Goal: Task Accomplishment & Management: Use online tool/utility

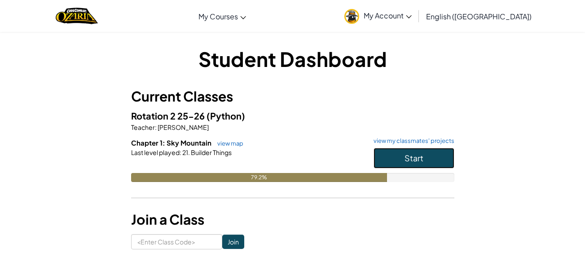
click at [441, 164] on button "Start" at bounding box center [414, 158] width 81 height 21
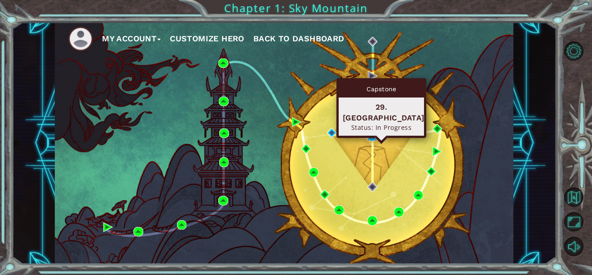
click at [368, 133] on img at bounding box center [371, 136] width 9 height 9
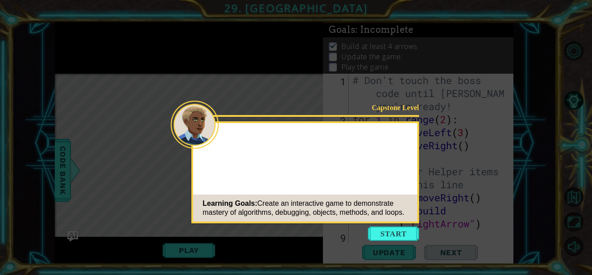
click at [393, 229] on button "Start" at bounding box center [393, 233] width 51 height 14
click at [392, 228] on icon at bounding box center [296, 137] width 592 height 275
click at [389, 224] on icon at bounding box center [296, 137] width 592 height 275
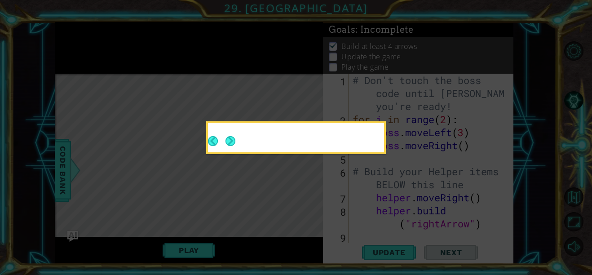
click at [225, 141] on button "Next" at bounding box center [230, 141] width 10 height 10
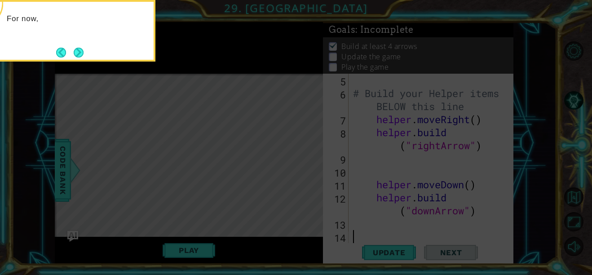
scroll to position [78, 0]
click at [77, 53] on button "Next" at bounding box center [78, 52] width 17 height 17
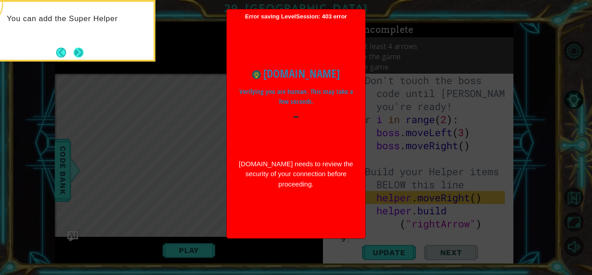
click at [78, 57] on button "Next" at bounding box center [78, 52] width 11 height 11
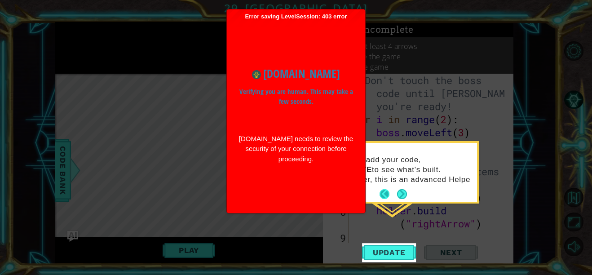
click at [397, 198] on button "Next" at bounding box center [402, 194] width 11 height 11
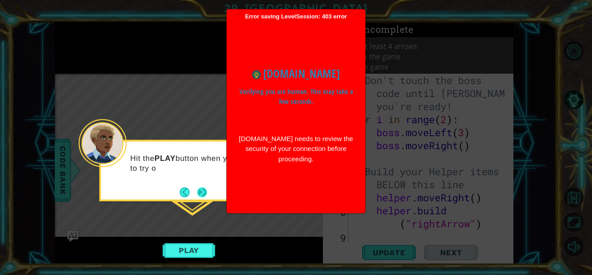
click at [199, 188] on button "Next" at bounding box center [202, 191] width 13 height 13
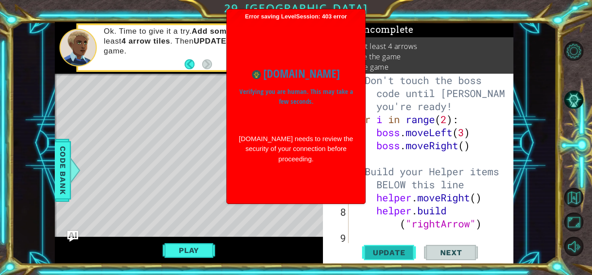
click at [383, 251] on span "Update" at bounding box center [389, 252] width 51 height 9
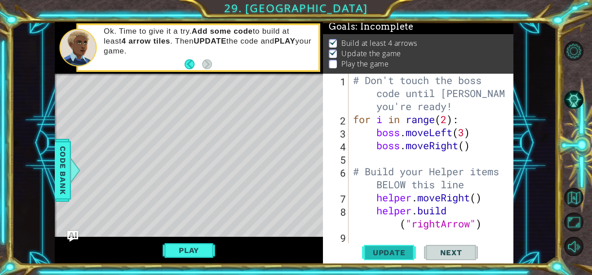
scroll to position [7, 0]
click at [204, 239] on div "Play" at bounding box center [189, 250] width 268 height 27
click at [193, 249] on button "Play" at bounding box center [189, 250] width 53 height 17
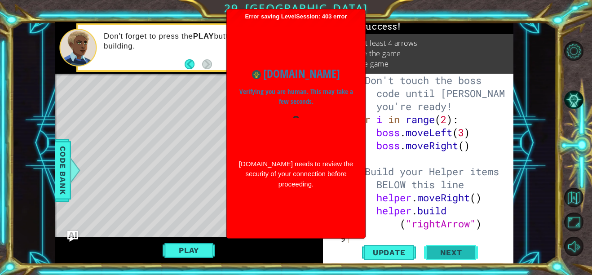
click at [454, 251] on span "Next" at bounding box center [451, 252] width 40 height 9
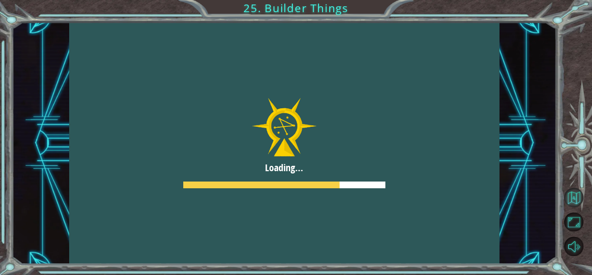
click at [570, 196] on button "Back to Map" at bounding box center [573, 197] width 19 height 19
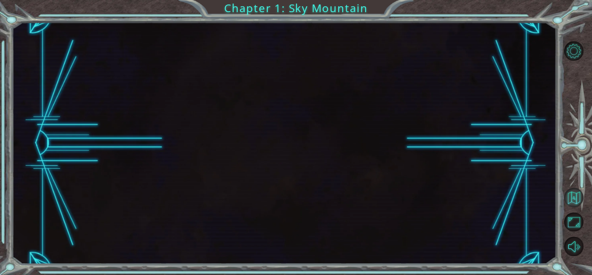
click at [574, 195] on button "Back to Map" at bounding box center [573, 197] width 19 height 19
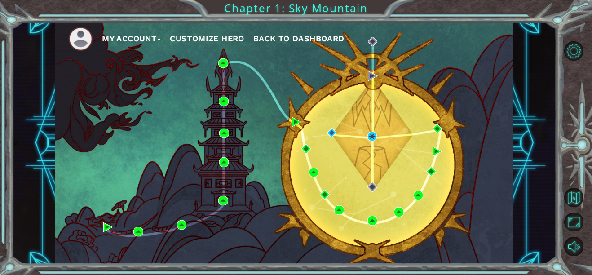
click at [375, 127] on div "My Account Customize Hero Back to Dashboard" at bounding box center [284, 143] width 459 height 242
click at [343, 142] on div "My Account Customize Hero Back to Dashboard" at bounding box center [284, 143] width 459 height 242
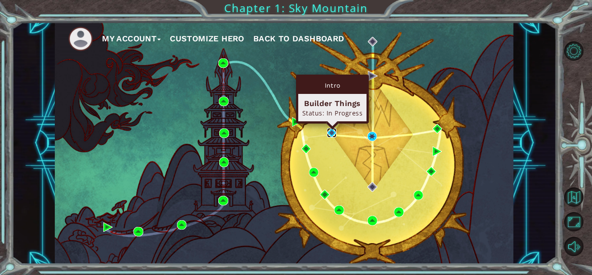
click at [330, 129] on img at bounding box center [331, 132] width 9 height 9
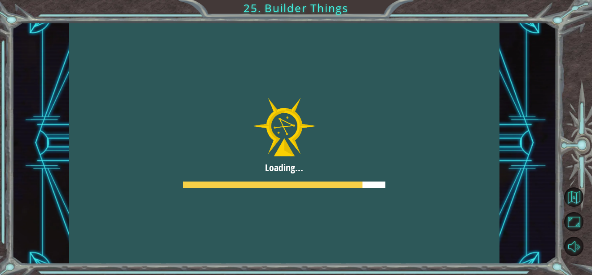
click at [335, 137] on div at bounding box center [284, 143] width 430 height 242
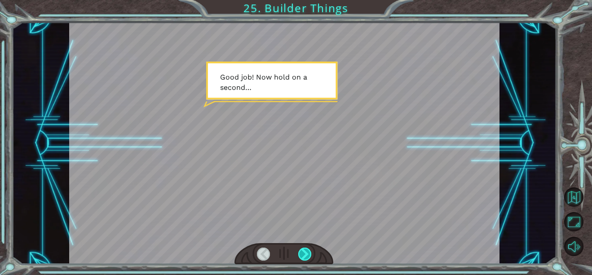
click at [302, 252] on div at bounding box center [304, 253] width 13 height 13
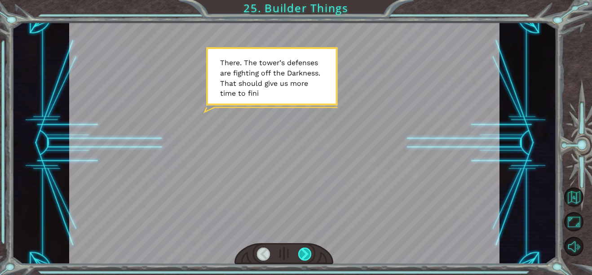
click at [302, 252] on div at bounding box center [304, 253] width 13 height 13
